Goal: Transaction & Acquisition: Purchase product/service

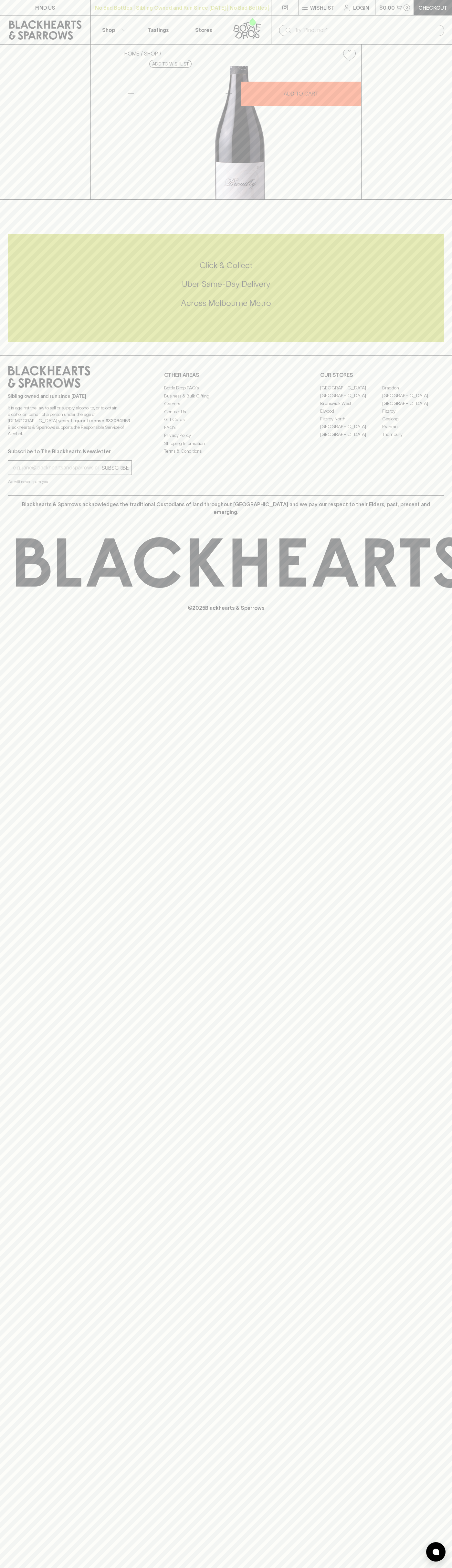
click at [327, 7] on p "Wishlist" at bounding box center [322, 7] width 24 height 8
click at [285, 1567] on html "FIND US | No Bad Bottles | Sibling Owned and Run Since [DATE] | No Bad Bottles …" at bounding box center [226, 784] width 452 height 1568
click at [13, 1567] on html "FIND US | No Bad Bottles | Sibling Owned and Run Since 2006 | No Bad Bottles | …" at bounding box center [226, 784] width 452 height 1568
